Goal: Task Accomplishment & Management: Use online tool/utility

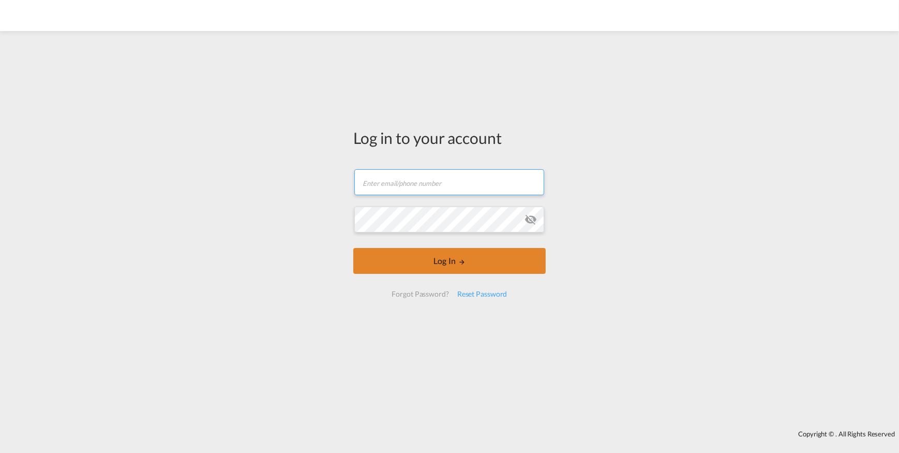
type input "[PERSON_NAME][EMAIL_ADDRESS][PERSON_NAME][DOMAIN_NAME]"
click at [457, 260] on button "Log In" at bounding box center [449, 261] width 192 height 26
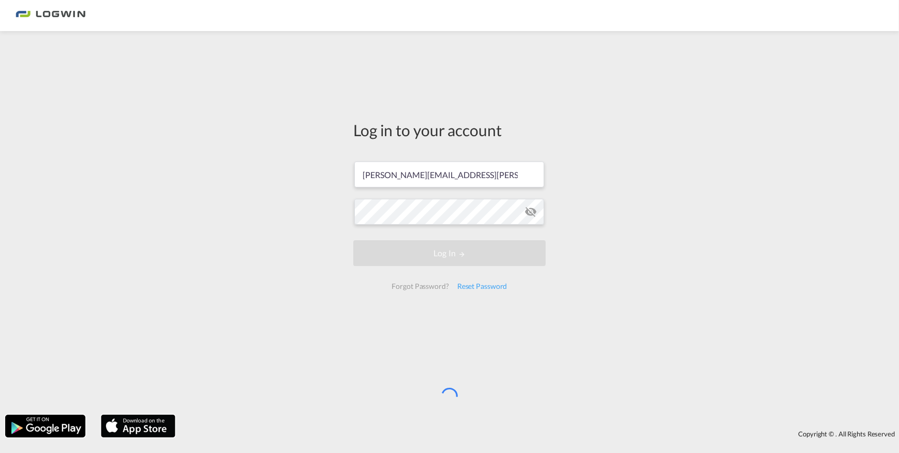
click at [716, 296] on div "Log in to your account [PERSON_NAME][EMAIL_ADDRESS][PERSON_NAME][DOMAIN_NAME] L…" at bounding box center [449, 222] width 899 height 373
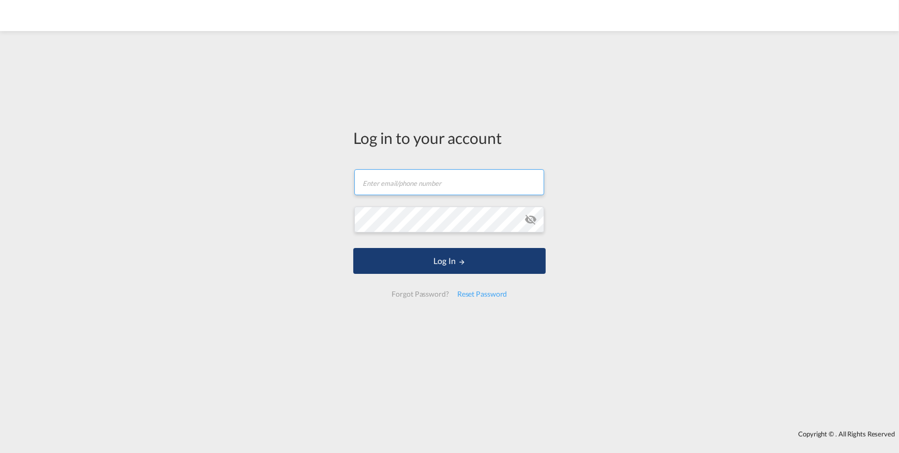
type input "[PERSON_NAME][EMAIL_ADDRESS][PERSON_NAME][DOMAIN_NAME]"
click at [451, 265] on button "Log In" at bounding box center [449, 261] width 192 height 26
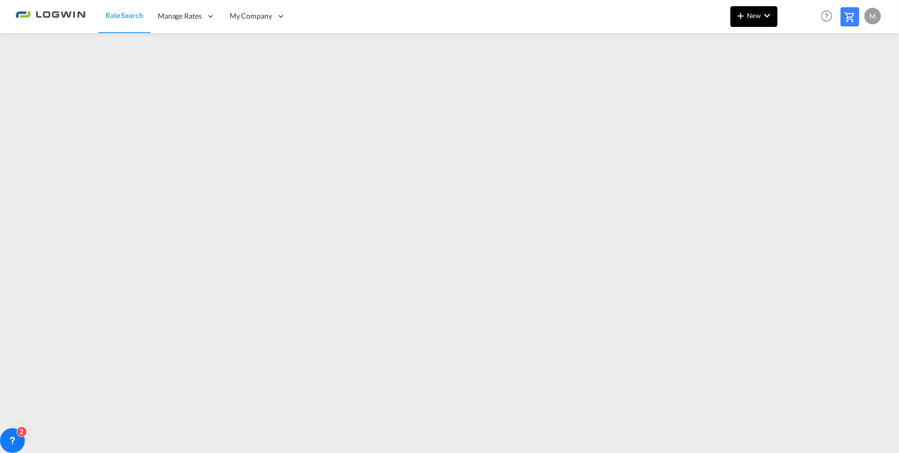
click at [769, 15] on md-icon "icon-chevron-down" at bounding box center [767, 15] width 12 height 12
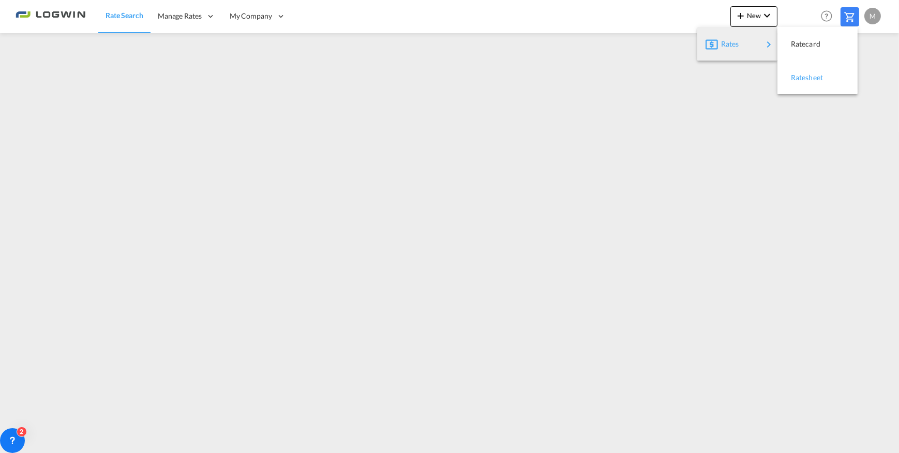
click at [802, 78] on span "Ratesheet" at bounding box center [796, 77] width 11 height 21
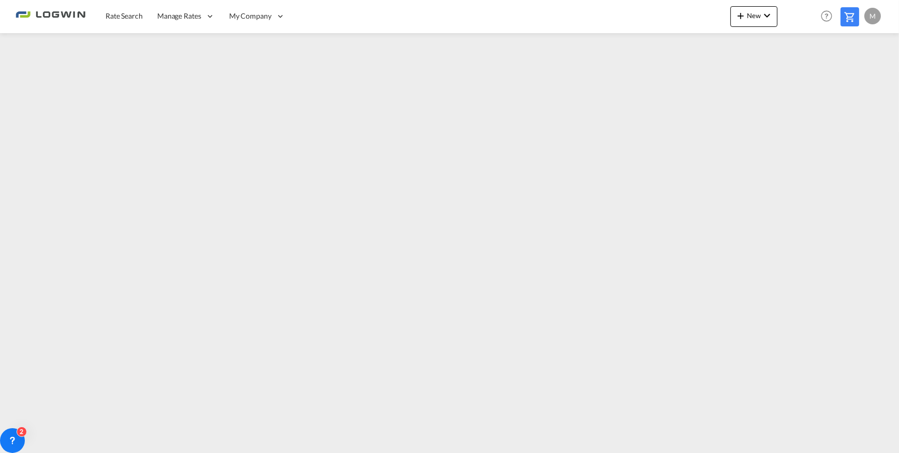
click at [876, 15] on div "M" at bounding box center [872, 16] width 17 height 17
click at [853, 73] on button "Logout" at bounding box center [860, 79] width 67 height 21
